Goal: Transaction & Acquisition: Subscribe to service/newsletter

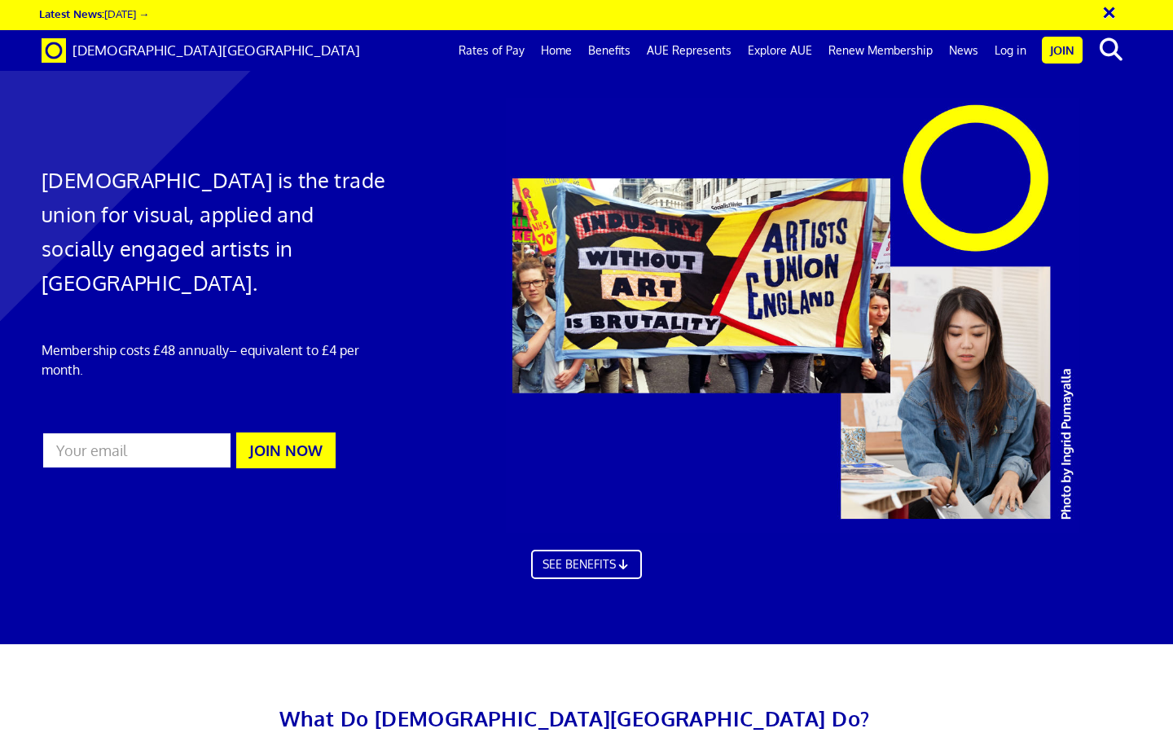
scroll to position [1379, 0]
click at [477, 56] on link "Rates of Pay" at bounding box center [492, 50] width 82 height 41
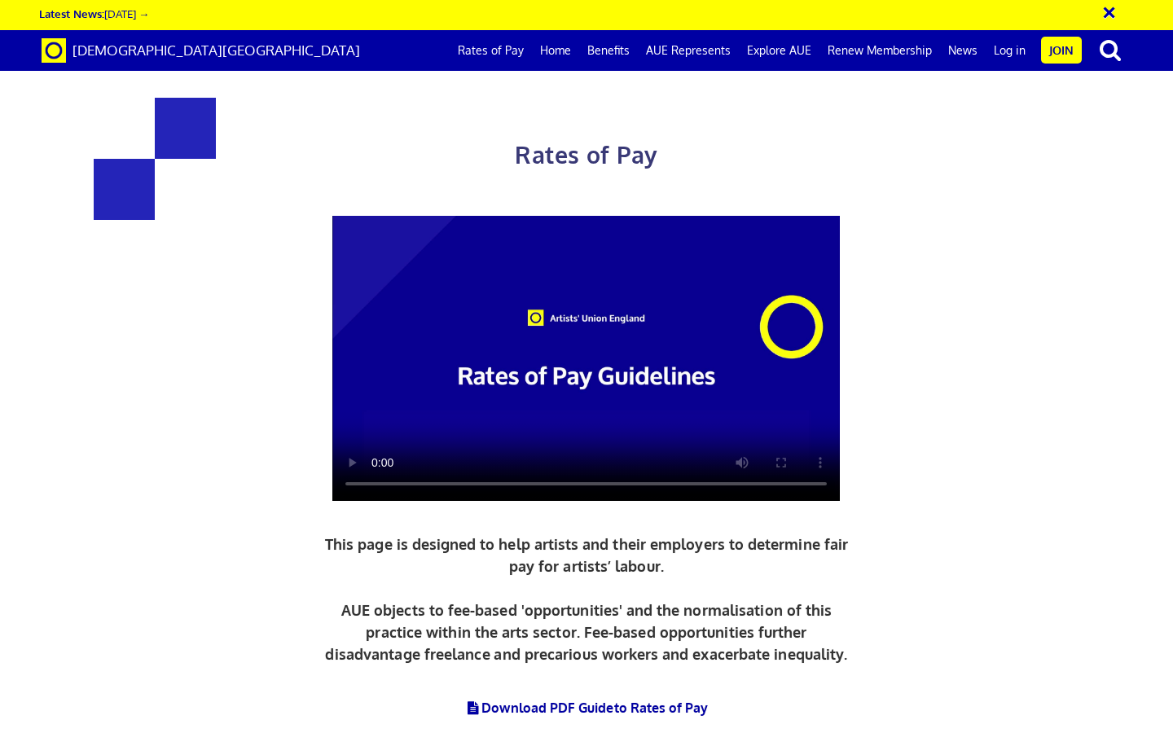
scroll to position [282, 0]
click at [482, 216] on video at bounding box center [586, 359] width 508 height 286
click at [583, 700] on link "Download PDF Guide to Rates of Pay" at bounding box center [587, 708] width 244 height 16
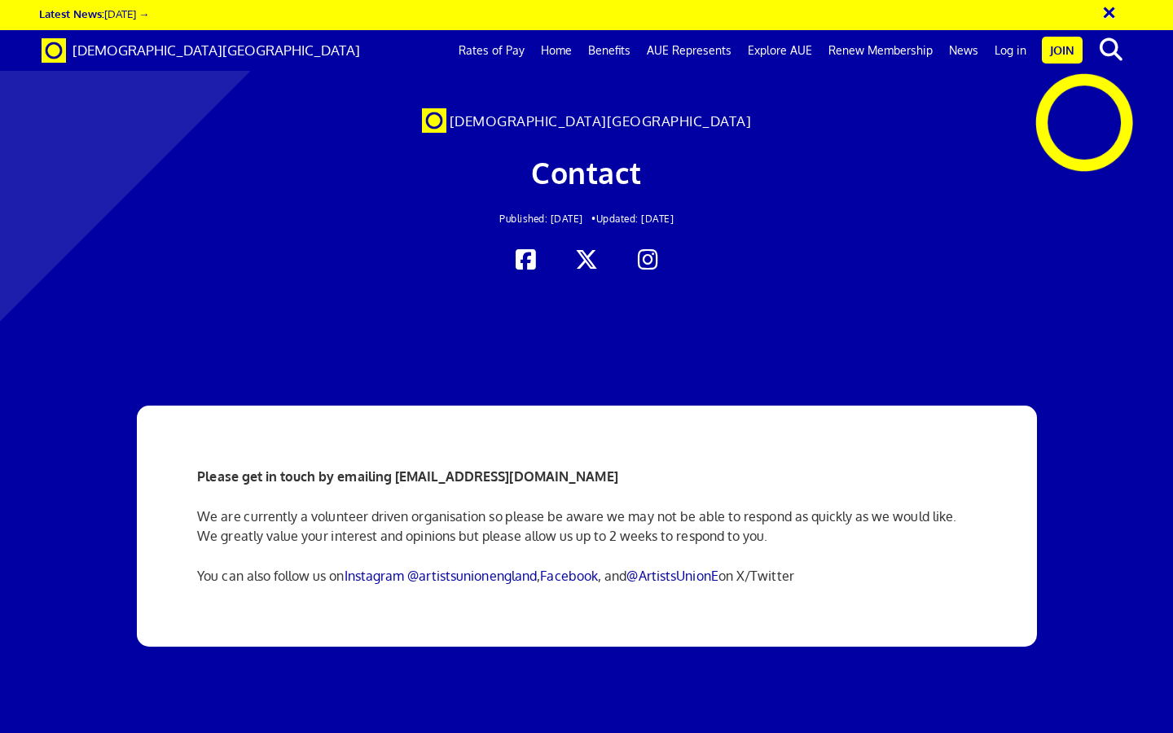
scroll to position [0, 9]
click at [644, 259] on icon at bounding box center [648, 260] width 32 height 25
drag, startPoint x: 688, startPoint y: 117, endPoint x: 526, endPoint y: 115, distance: 162.2
click at [526, 115] on div "[DEMOGRAPHIC_DATA][GEOGRAPHIC_DATA]" at bounding box center [586, 123] width 743 height 19
copy span "[DEMOGRAPHIC_DATA][GEOGRAPHIC_DATA]"
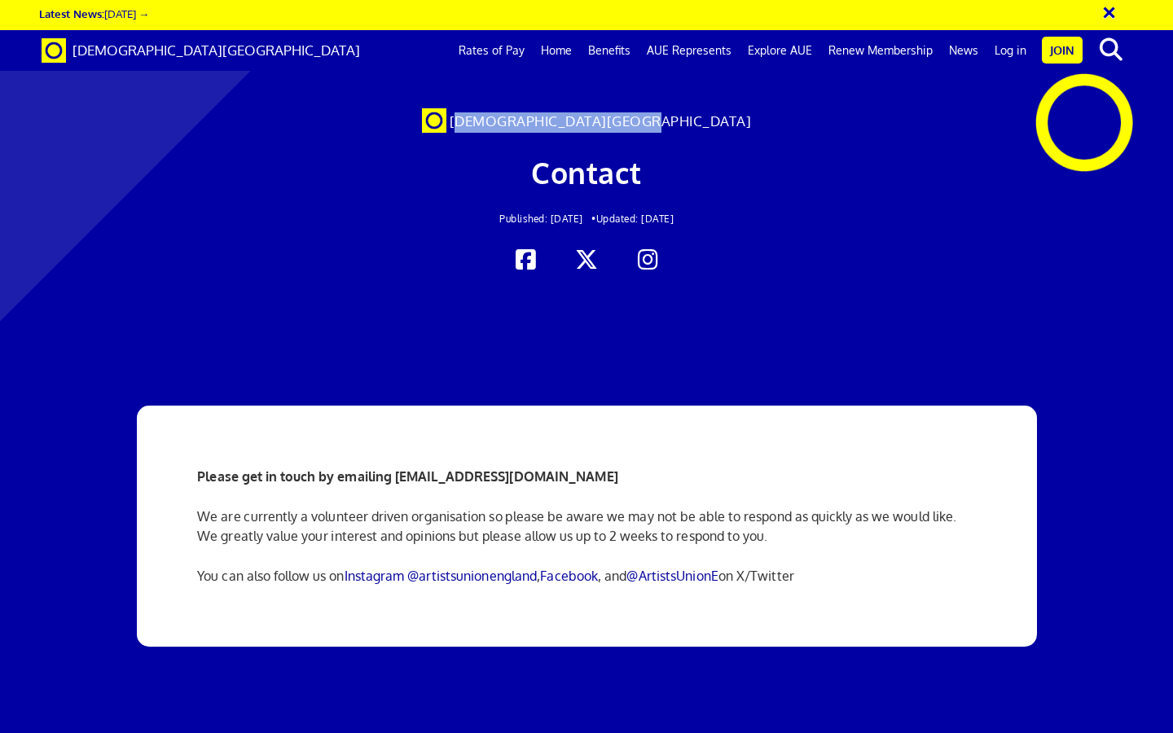
click at [1094, 130] on div at bounding box center [586, 152] width 1173 height 272
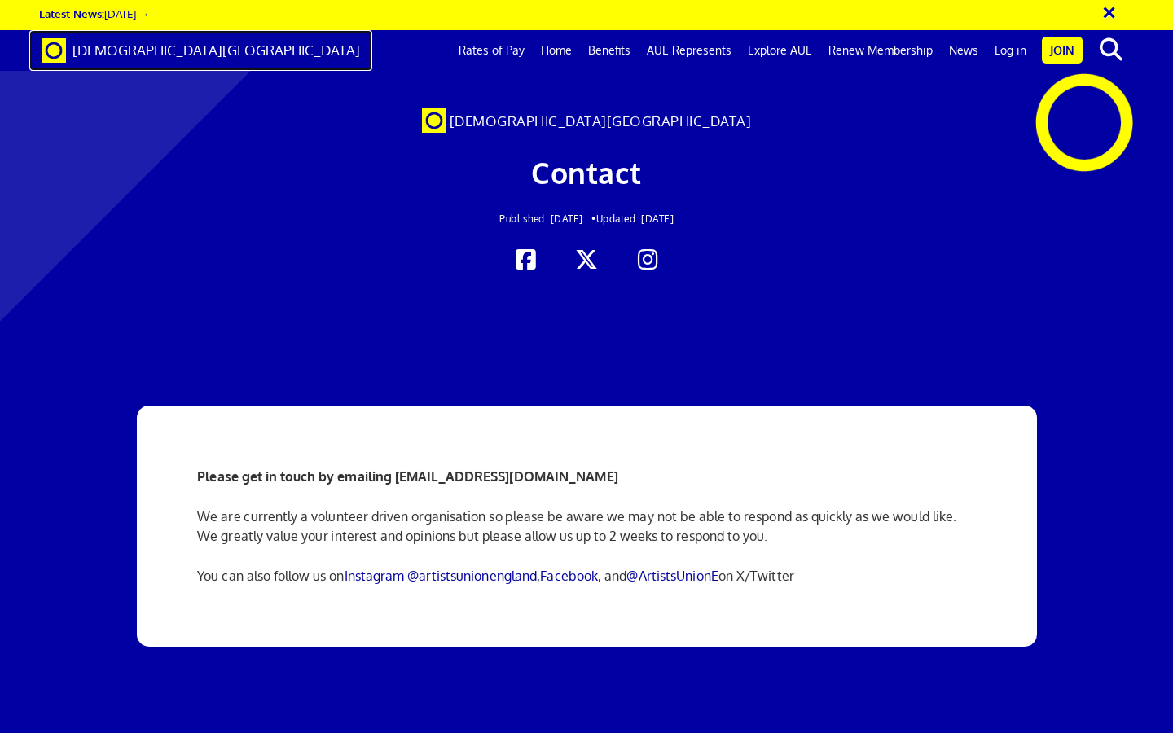
click at [153, 58] on span "[DEMOGRAPHIC_DATA][GEOGRAPHIC_DATA]" at bounding box center [217, 50] width 288 height 17
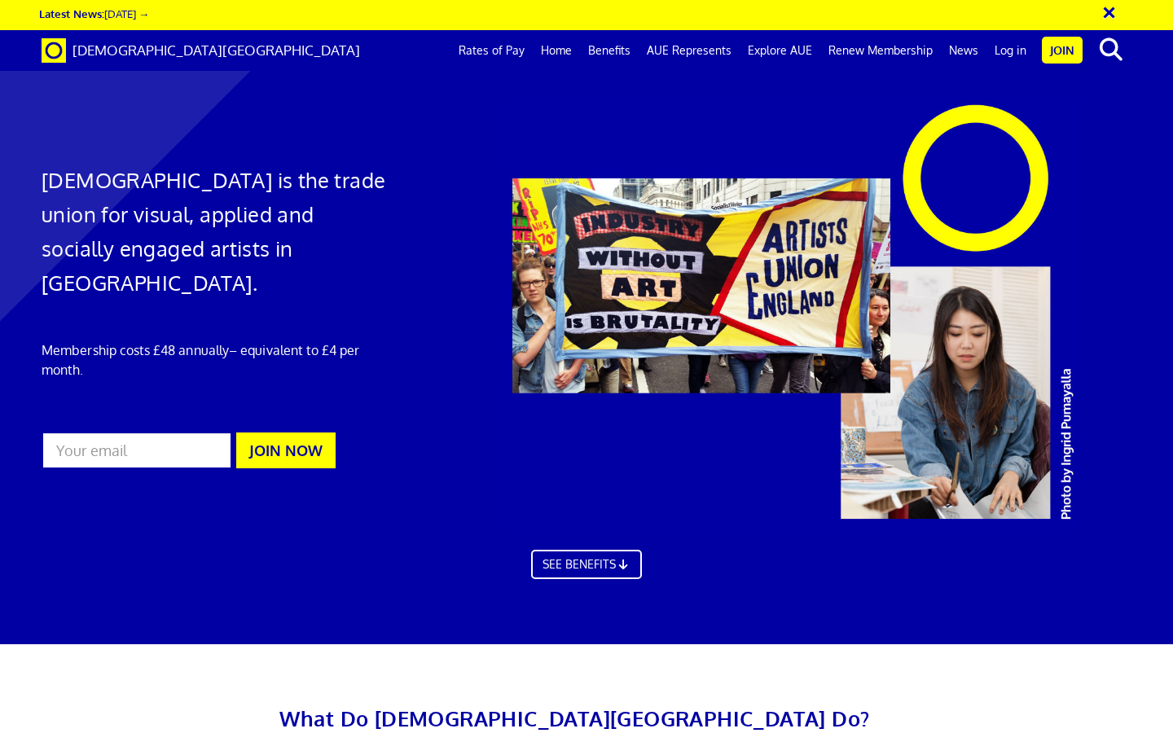
scroll to position [0, 9]
click at [174, 432] on input "email" at bounding box center [137, 450] width 191 height 37
type input "emirdag.eda@gmail.com"
click at [294, 433] on button "JOIN NOW" at bounding box center [285, 451] width 99 height 36
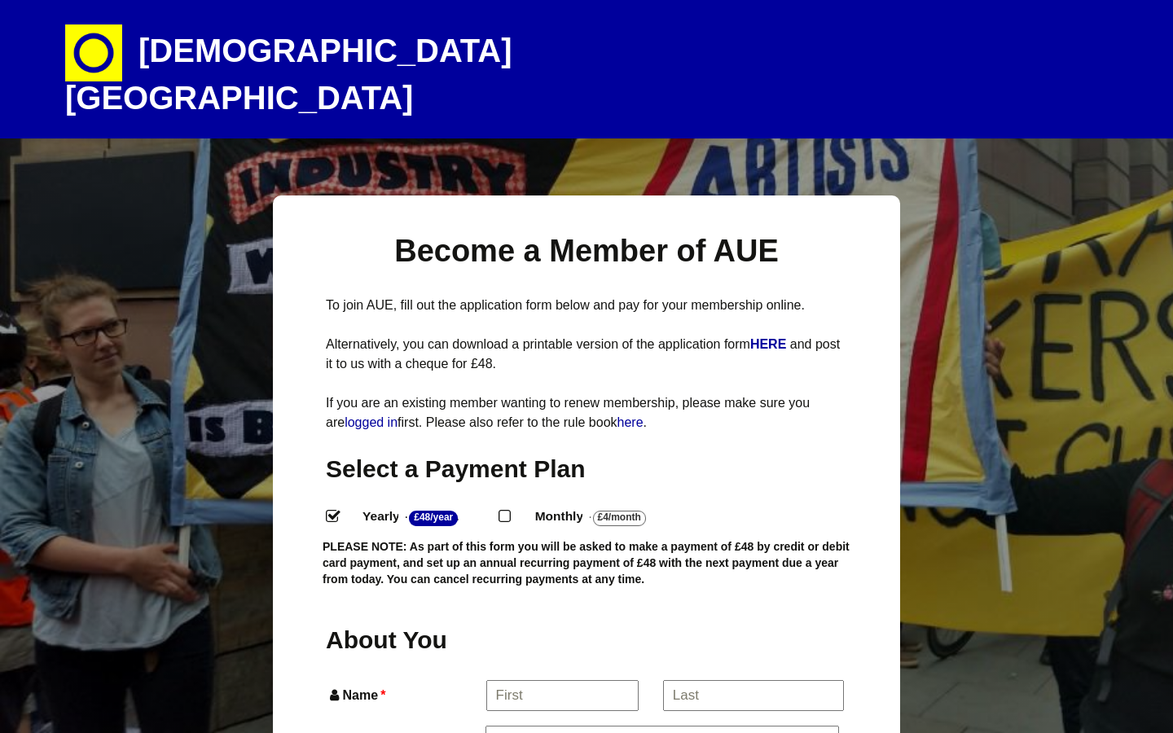
select select
click at [566, 505] on label "Monthly - £4/Month ." at bounding box center [604, 517] width 166 height 24
click at [509, 510] on input "Monthly - £4/Month ." at bounding box center [504, 515] width 11 height 11
radio input "true"
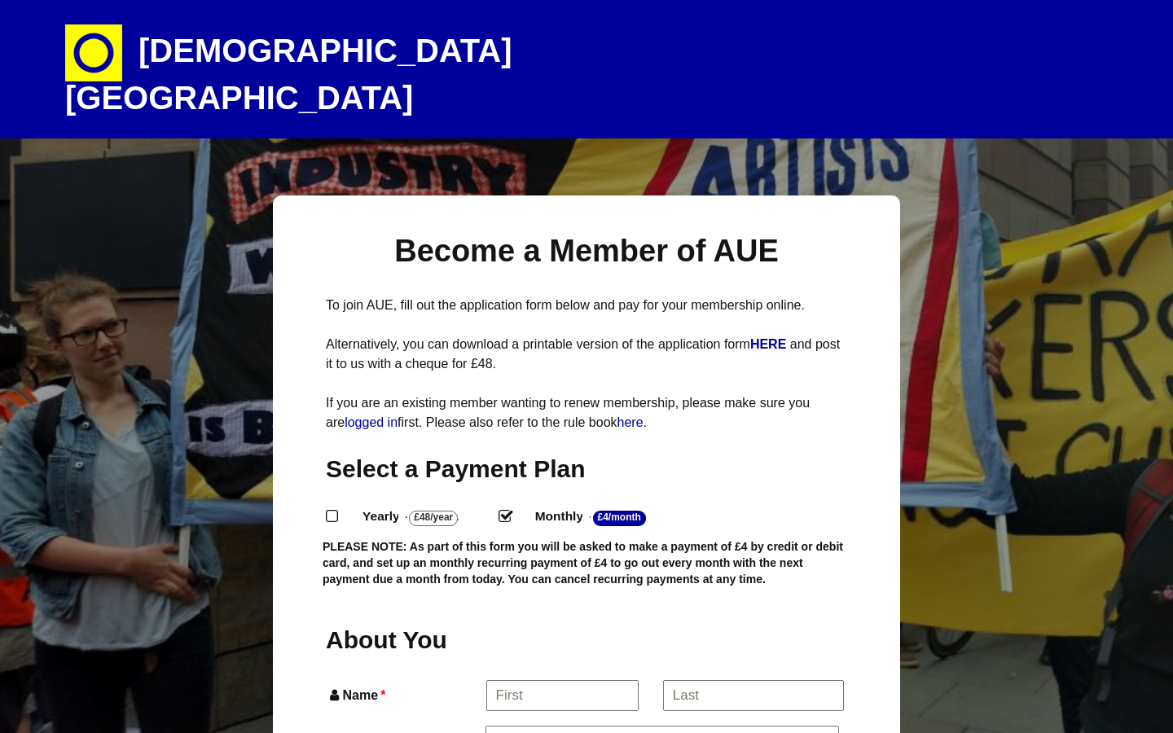
click at [390, 505] on label "Yearly - £48/Year ." at bounding box center [423, 517] width 151 height 24
click at [337, 510] on input "Yearly - £48/Year ." at bounding box center [331, 515] width 11 height 11
radio input "true"
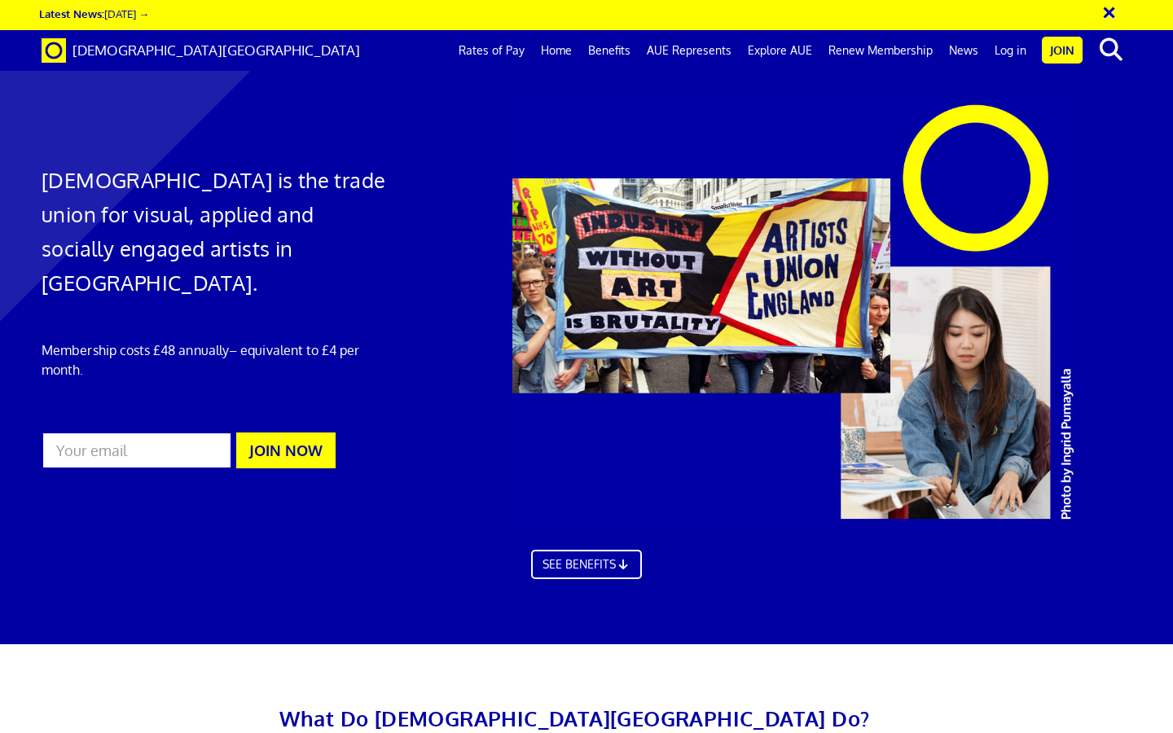
scroll to position [0, 9]
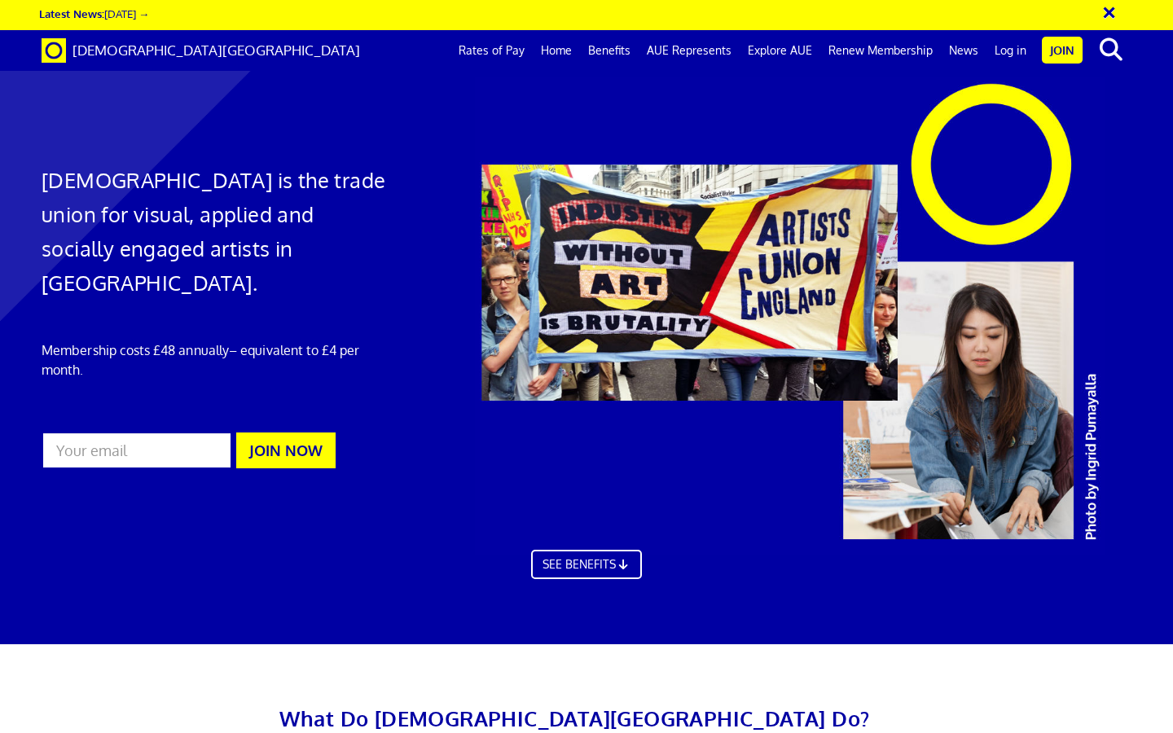
click at [644, 306] on div at bounding box center [818, 316] width 715 height 480
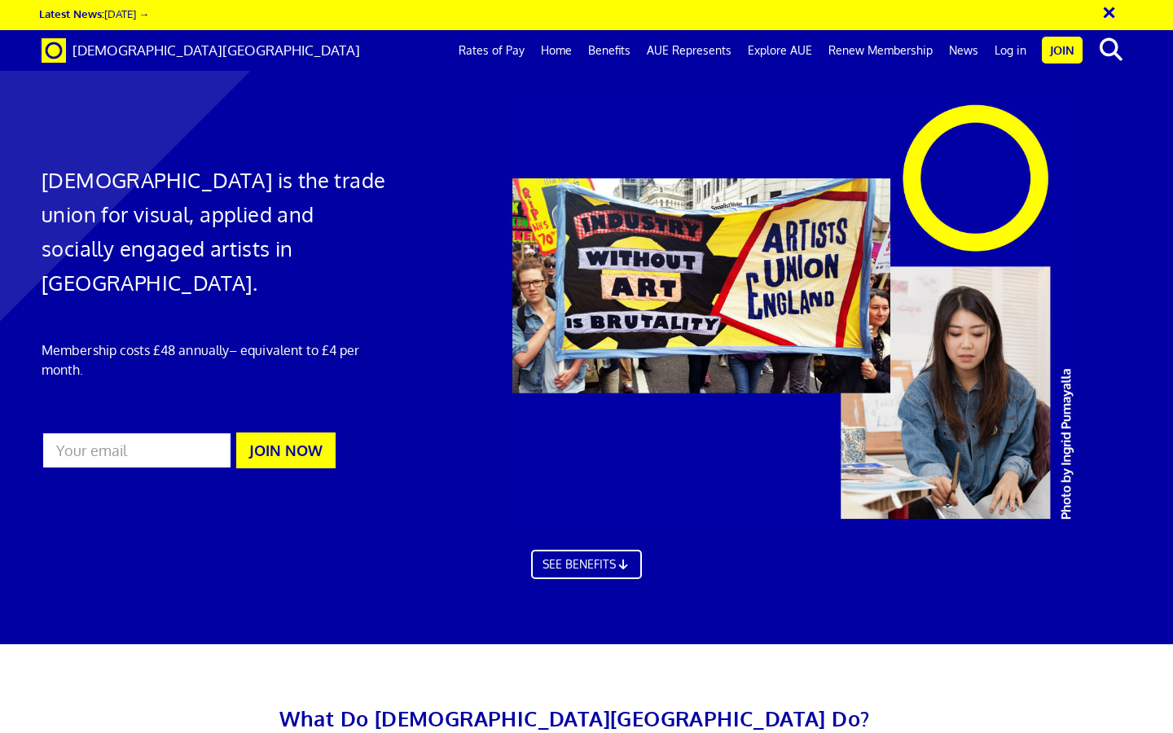
scroll to position [4809, 0]
click at [576, 49] on link "Home" at bounding box center [556, 50] width 47 height 41
click at [603, 49] on link "Benefits" at bounding box center [609, 50] width 59 height 41
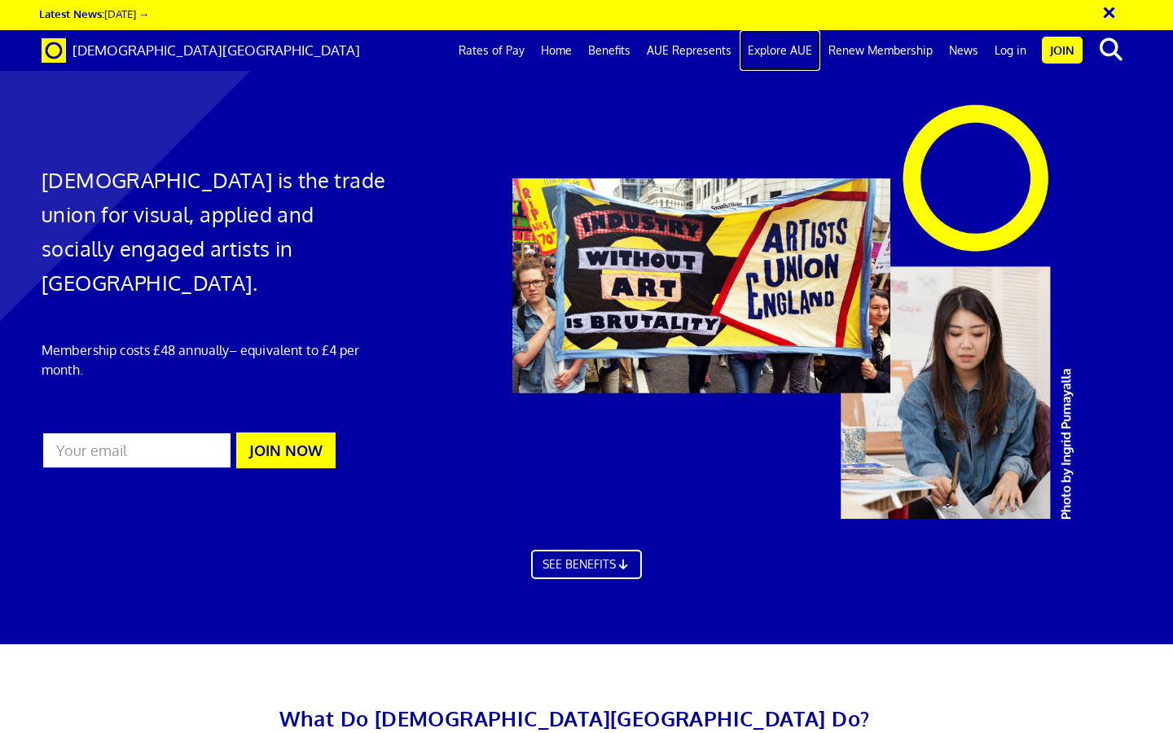
click at [779, 52] on link "Explore AUE" at bounding box center [780, 50] width 81 height 41
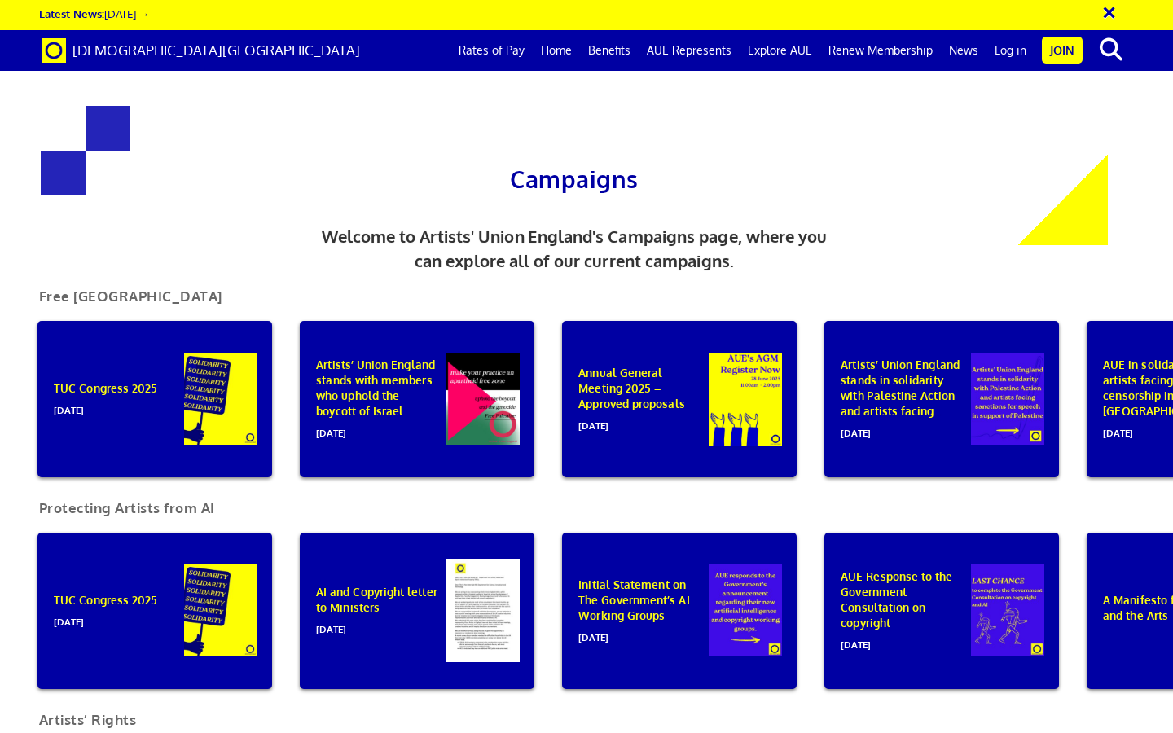
scroll to position [0, 9]
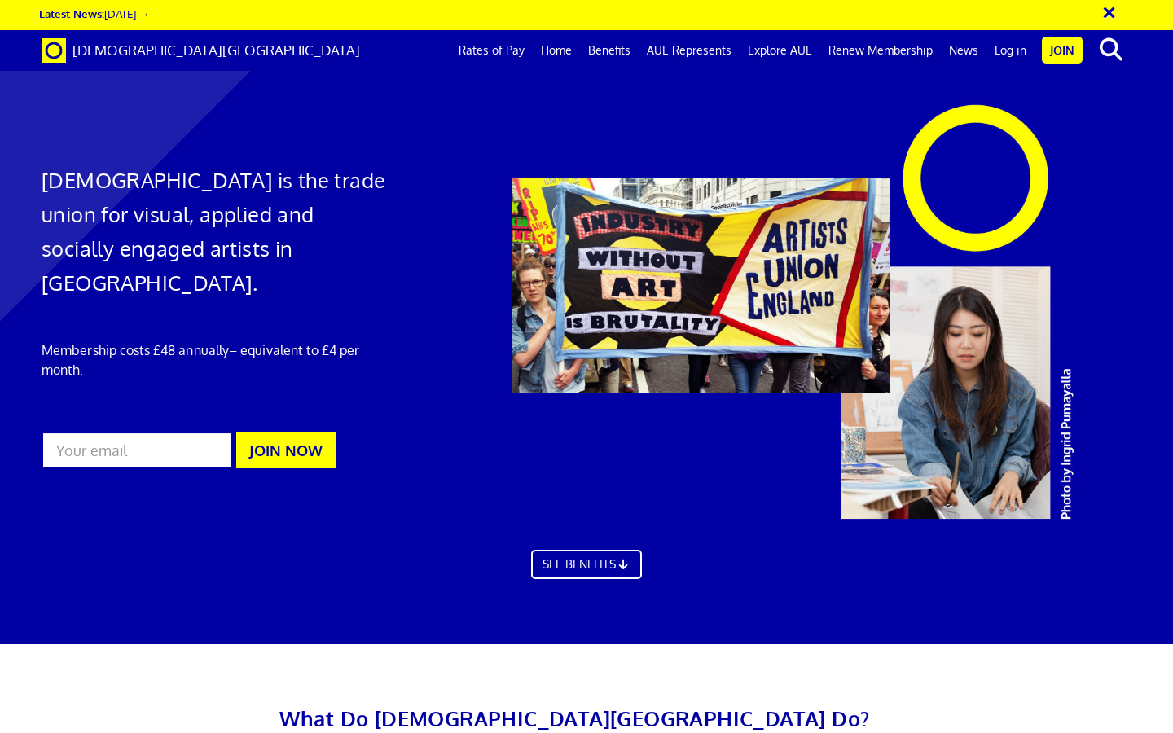
scroll to position [2006, 0]
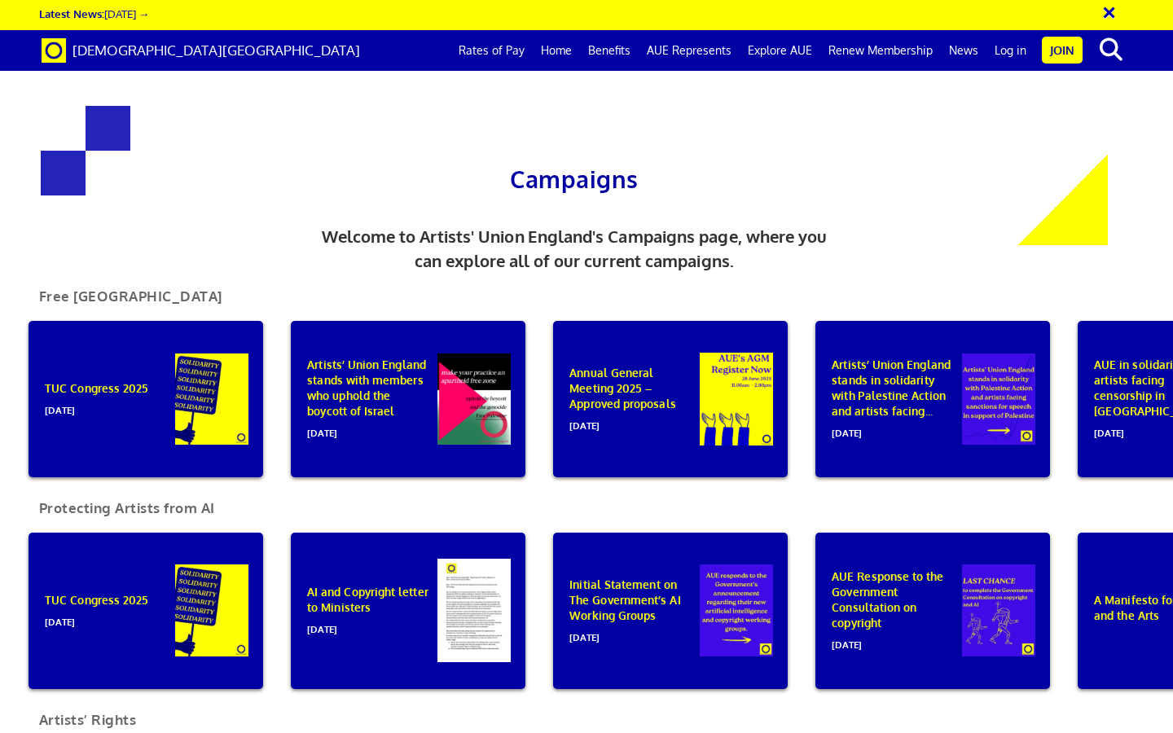
scroll to position [1157, 0]
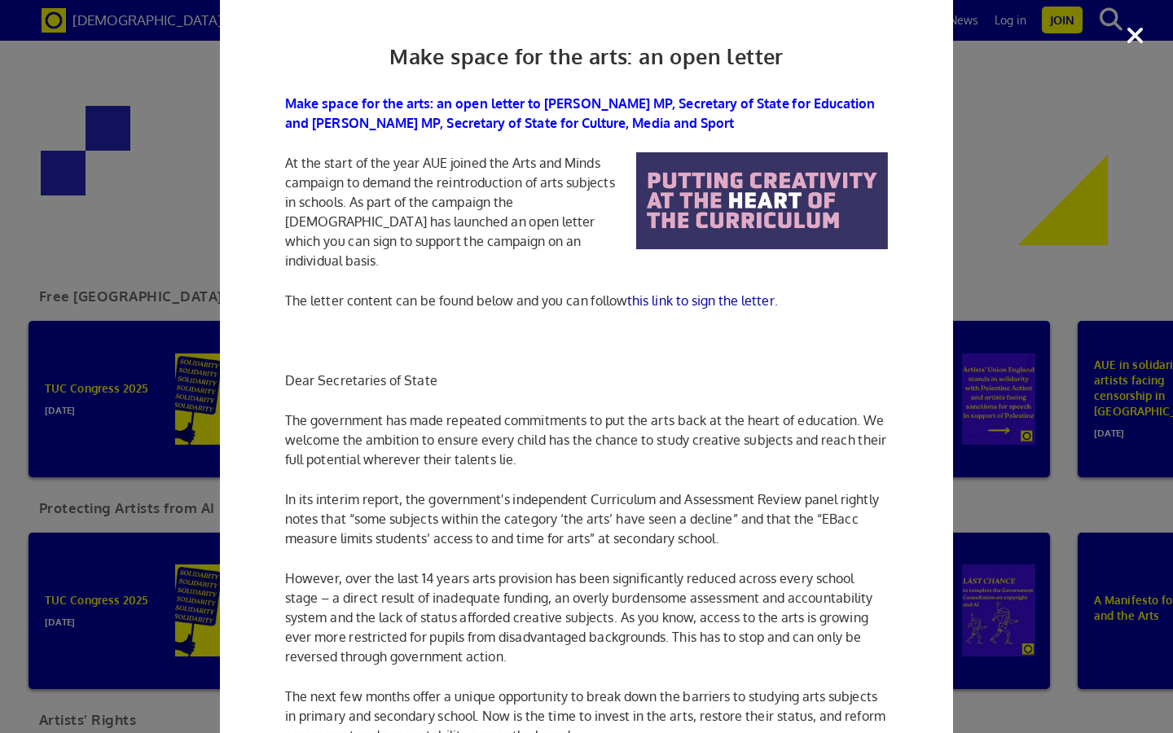
scroll to position [34, 0]
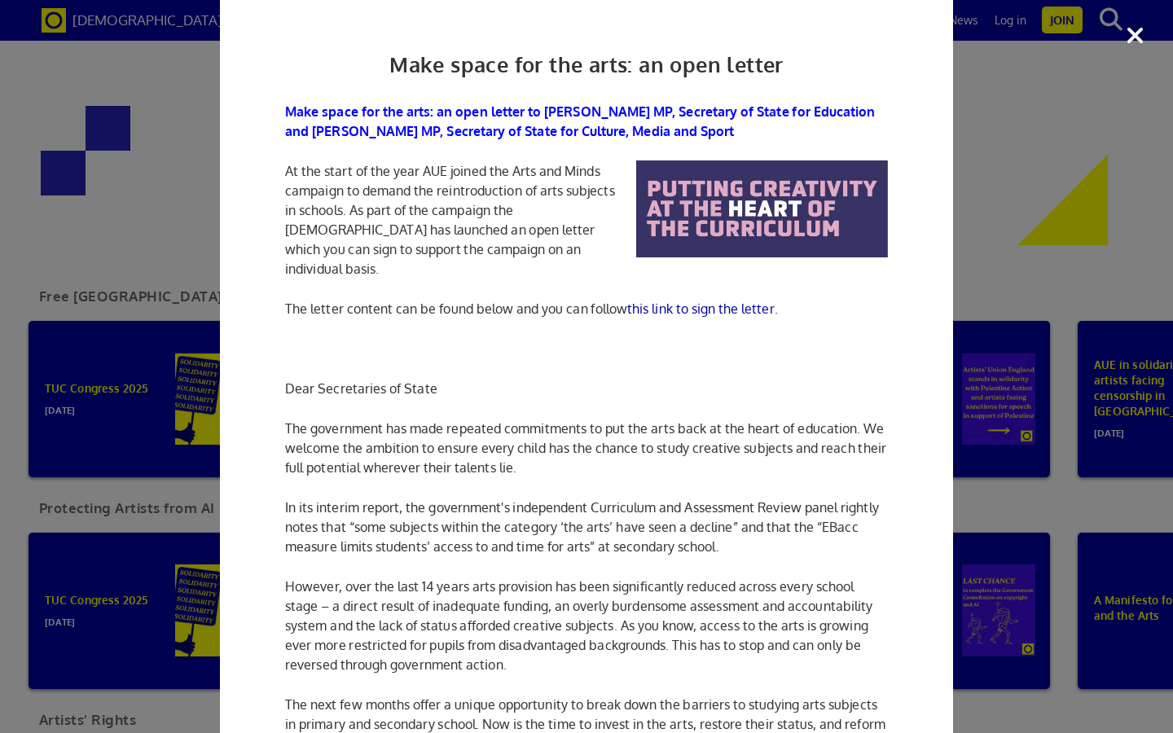
click at [1127, 44] on div "Make space for the arts: an open letter Make space for the arts: an open letter…" at bounding box center [586, 366] width 1173 height 733
